Goal: Book appointment/travel/reservation

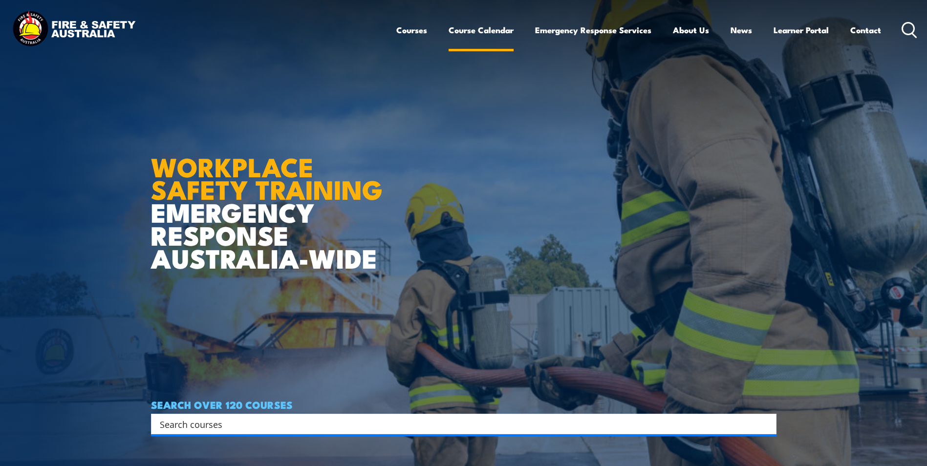
click at [460, 29] on link "Course Calendar" at bounding box center [481, 30] width 65 height 26
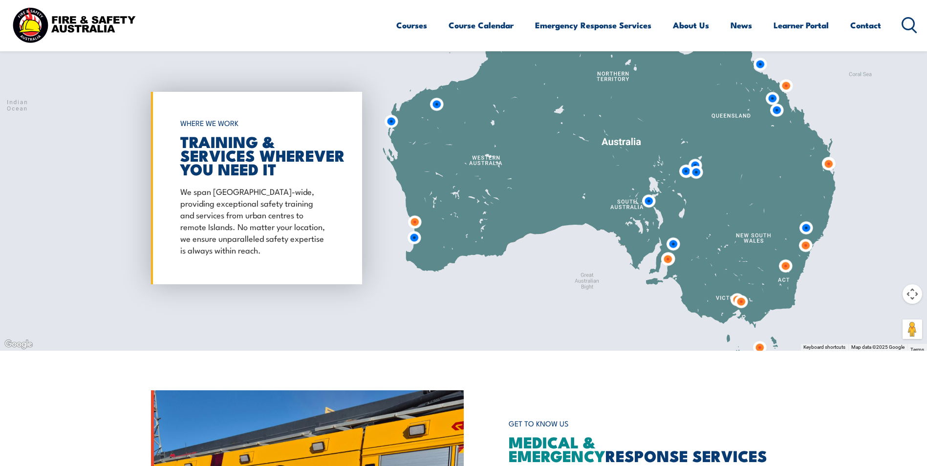
scroll to position [537, 0]
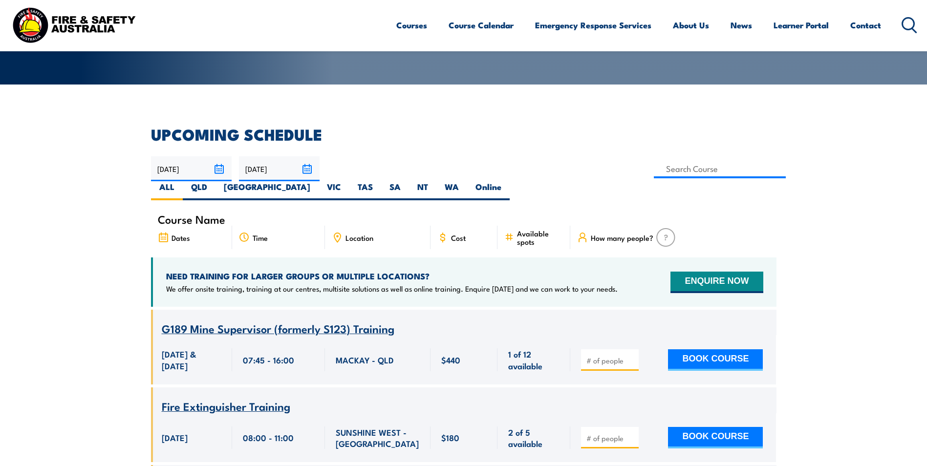
click at [228, 171] on input "[DATE]" at bounding box center [191, 168] width 81 height 25
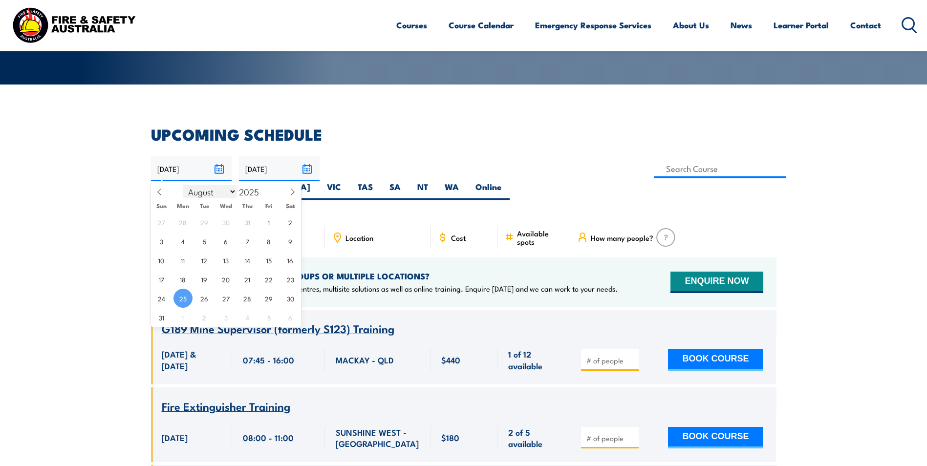
click at [235, 192] on select "January February March April May June July August September October November De…" at bounding box center [209, 191] width 53 height 13
select select "8"
click at [184, 185] on select "January February March April May June July August September October November De…" at bounding box center [209, 191] width 53 height 13
click at [206, 282] on span "23" at bounding box center [204, 279] width 19 height 19
type input "23/09/2025"
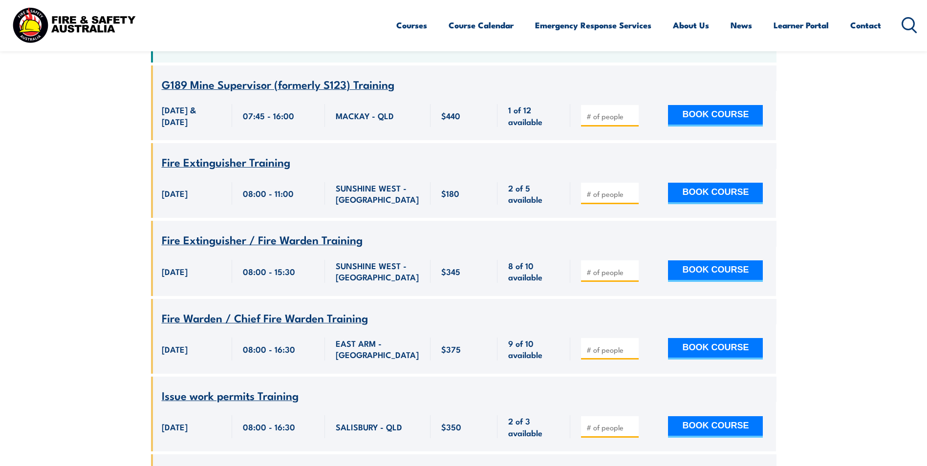
scroll to position [635, 0]
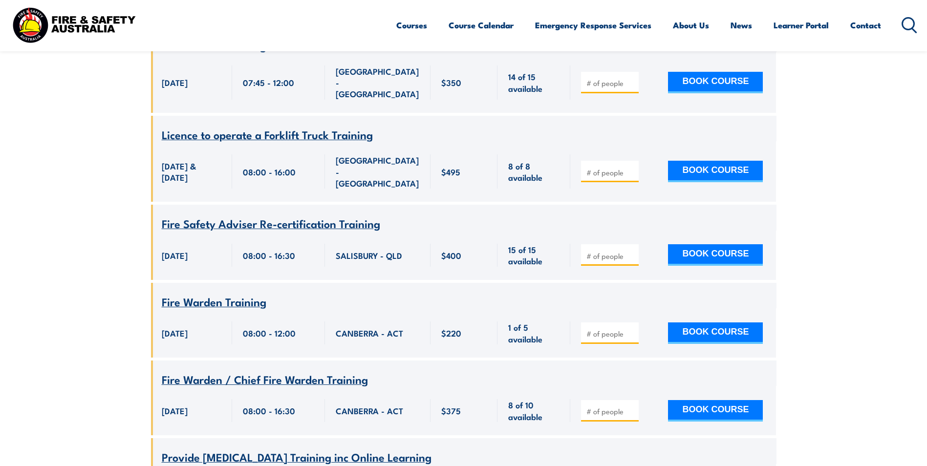
scroll to position [616, 0]
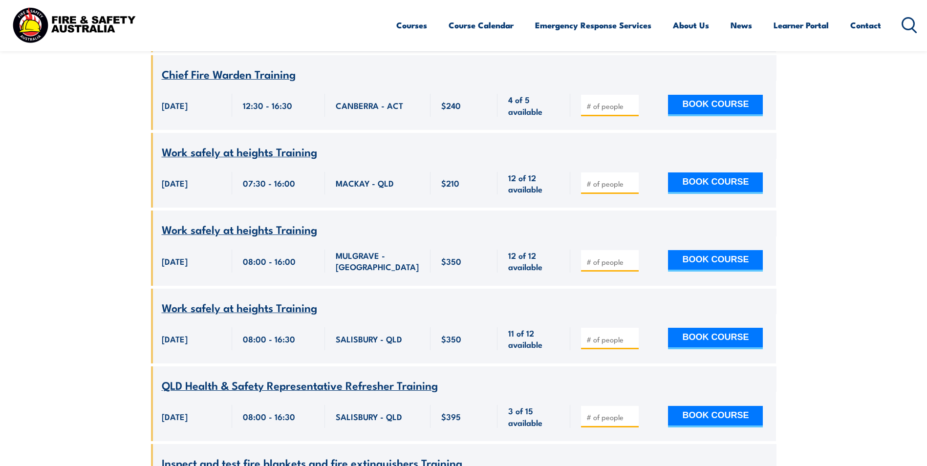
scroll to position [1055, 0]
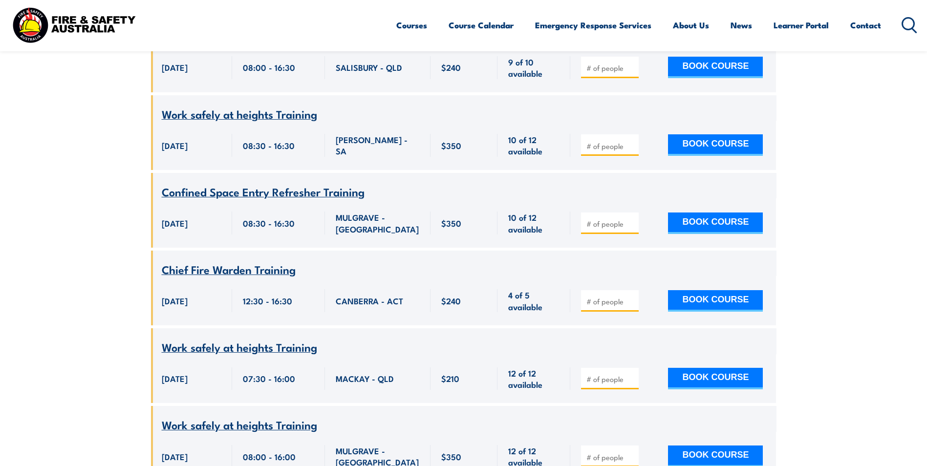
drag, startPoint x: 408, startPoint y: 4, endPoint x: 85, endPoint y: 226, distance: 392.5
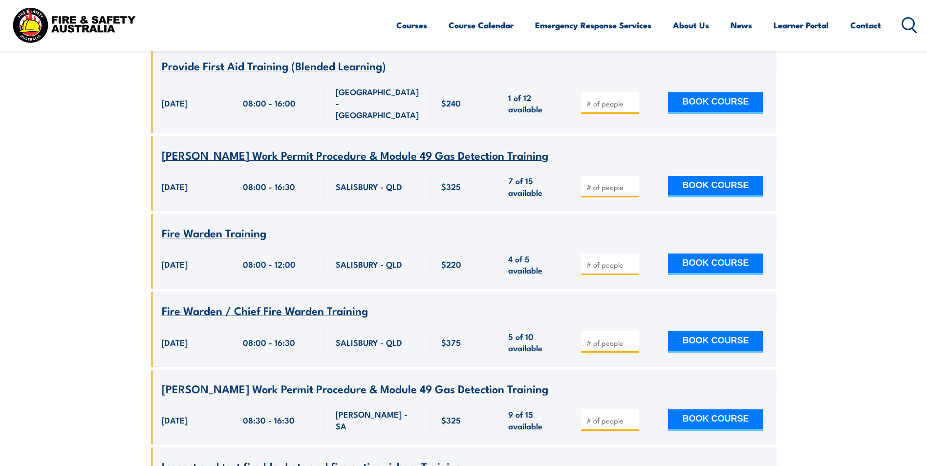
scroll to position [1515, 0]
